Goal: Task Accomplishment & Management: Complete application form

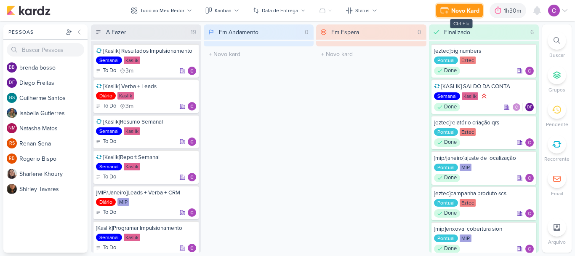
click at [466, 12] on div "Novo Kard" at bounding box center [465, 10] width 28 height 9
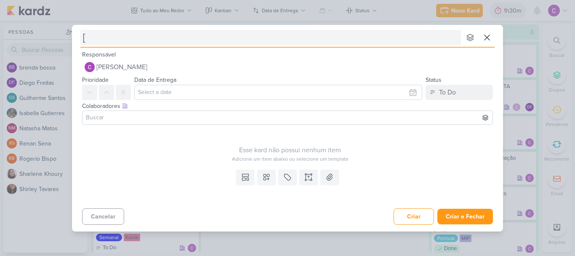
type input "[m"
type input "[mip"
type input "[mip]c"
type input "[mip]carro"
type input "[mip]carross"
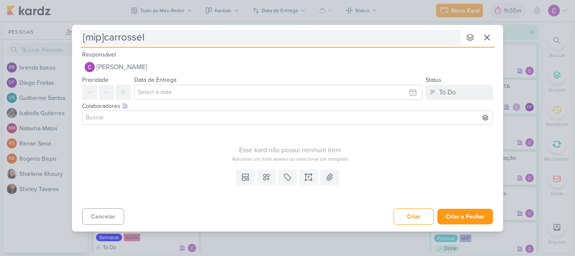
type input "[mip]carrossel"
type input "[mip]carrossel cobertura"
type input "[mip]carrossel cobertura martim"
type input "[mip]carrossel cobertura martim e aura"
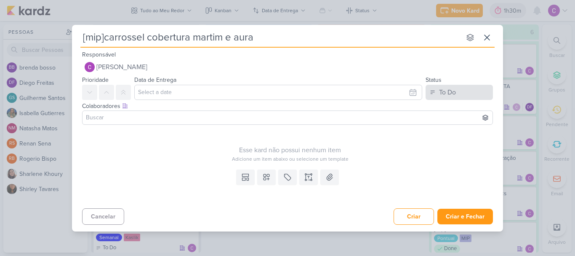
type input "[mip]carrossel cobertura martim e aura"
click at [450, 96] on div "To Do" at bounding box center [447, 92] width 17 height 10
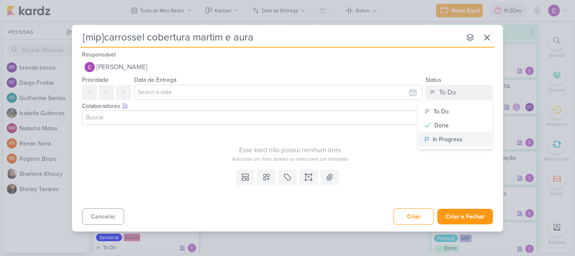
click at [446, 136] on div "In Progress" at bounding box center [448, 139] width 30 height 9
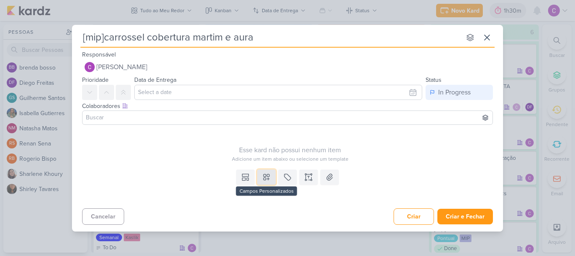
click at [270, 175] on icon at bounding box center [266, 177] width 8 height 8
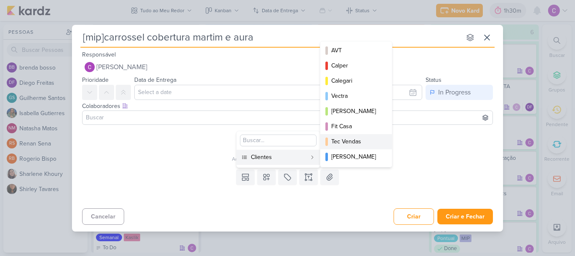
scroll to position [122, 0]
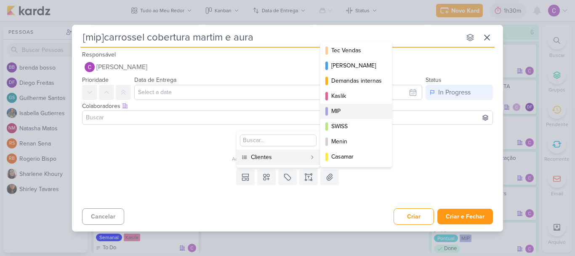
click at [347, 107] on div "MIP" at bounding box center [356, 111] width 51 height 9
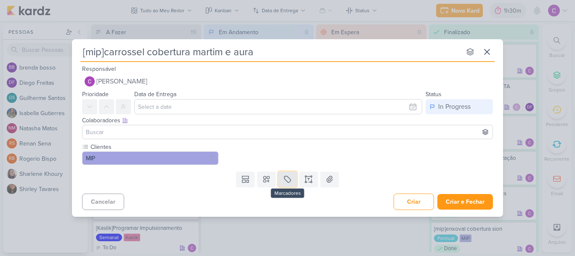
click at [289, 178] on icon at bounding box center [287, 179] width 8 height 8
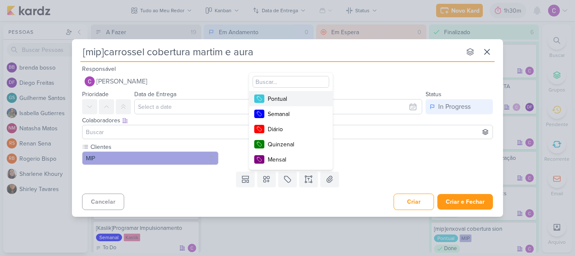
click at [294, 97] on div "Pontual" at bounding box center [295, 98] width 55 height 9
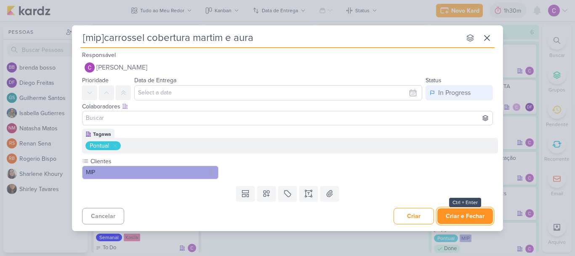
click at [457, 216] on button "Criar e Fechar" at bounding box center [466, 216] width 56 height 16
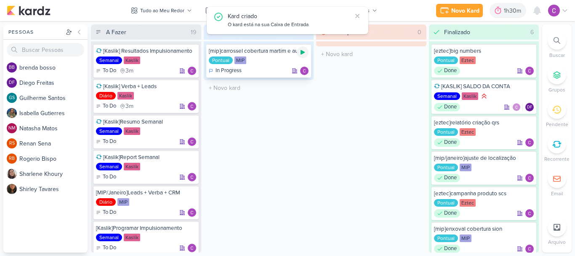
click at [303, 51] on icon at bounding box center [302, 52] width 7 height 7
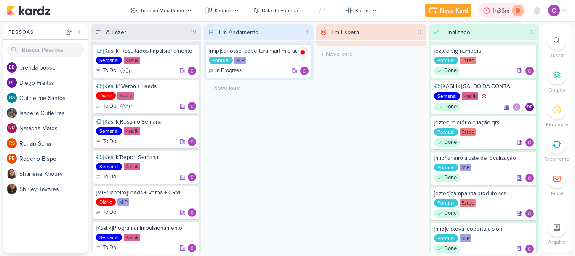
click at [519, 12] on icon at bounding box center [518, 10] width 4 height 4
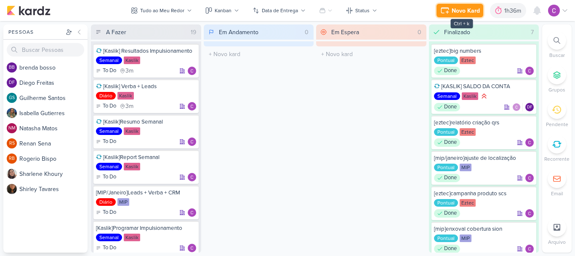
click at [471, 11] on div "Novo Kard" at bounding box center [466, 10] width 28 height 9
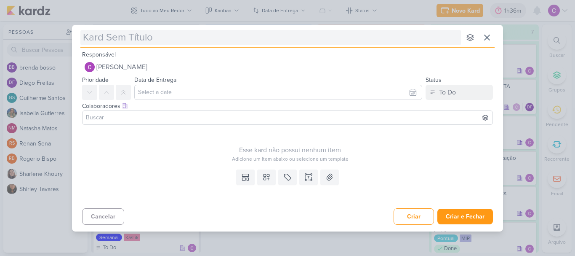
click at [252, 34] on input "text" at bounding box center [270, 37] width 381 height 15
type input "["
type input "[eztec"
type input "[eztec]"
type input "[eztec]meeti"
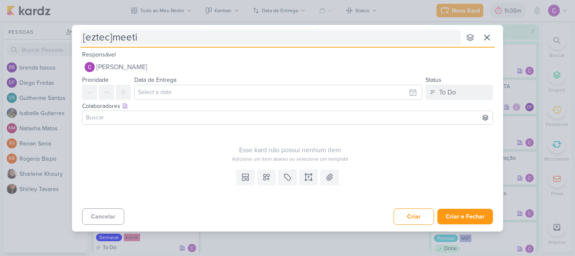
type input "[eztec]meetin"
type input "[eztec]meeting"
type input "[eztec]meeting [PERSON_NAME]"
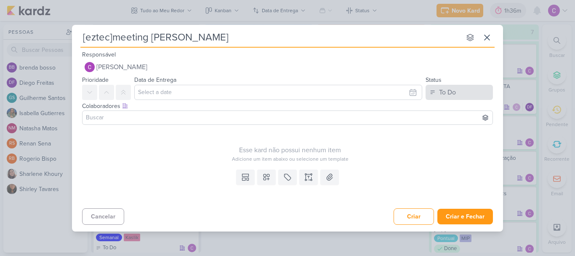
type input "[eztec]meeting [PERSON_NAME]"
click at [448, 96] on div "To Do" at bounding box center [447, 92] width 17 height 10
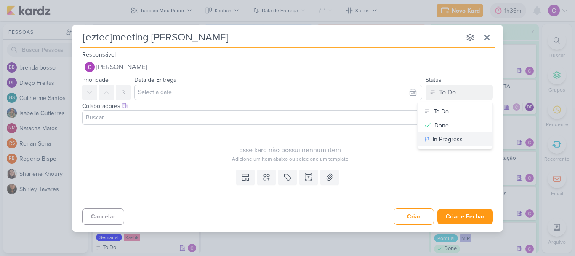
click at [446, 137] on div "In Progress" at bounding box center [448, 139] width 30 height 9
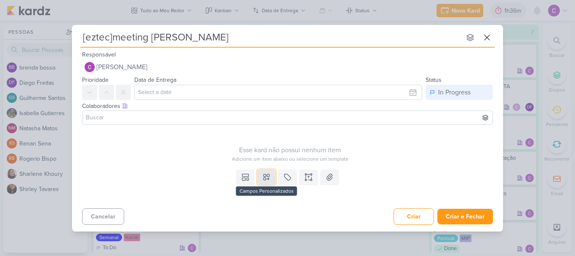
click at [261, 178] on button at bounding box center [266, 176] width 19 height 15
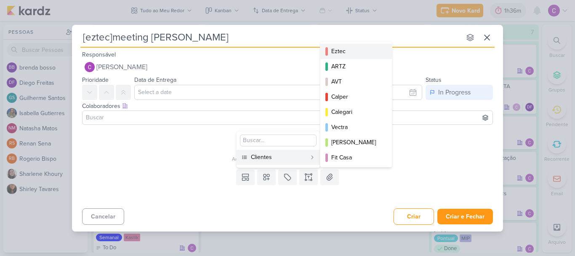
click at [342, 52] on div "Eztec" at bounding box center [356, 51] width 51 height 9
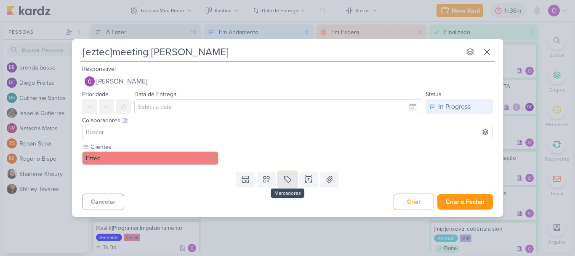
click at [289, 182] on icon at bounding box center [287, 179] width 8 height 8
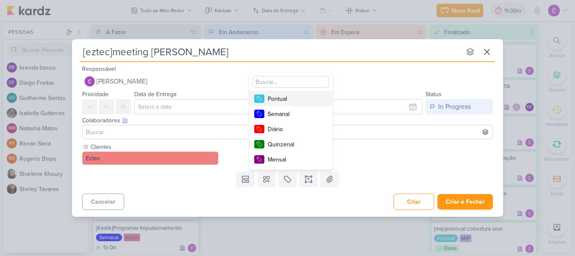
click at [284, 97] on div "Pontual" at bounding box center [295, 98] width 55 height 9
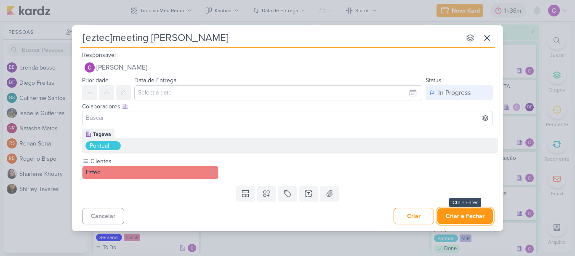
click at [457, 217] on button "Criar e Fechar" at bounding box center [466, 216] width 56 height 16
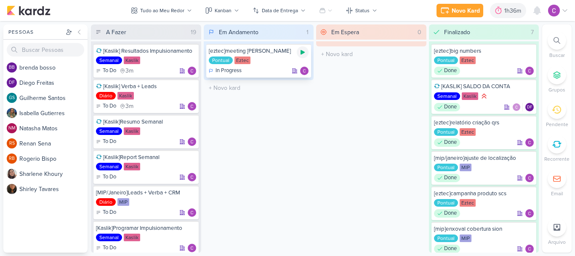
drag, startPoint x: 304, startPoint y: 54, endPoint x: 294, endPoint y: 36, distance: 20.5
click at [304, 53] on icon at bounding box center [302, 52] width 7 height 7
